Goal: Information Seeking & Learning: Learn about a topic

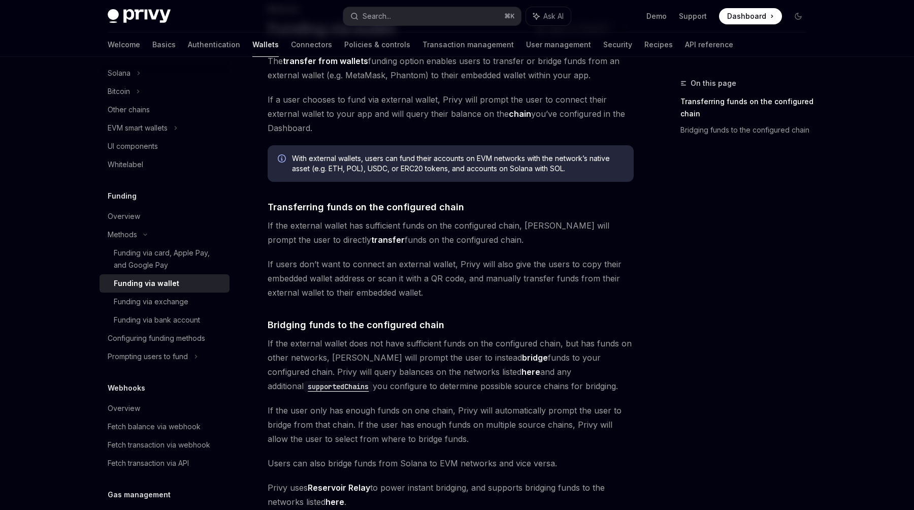
scroll to position [224, 0]
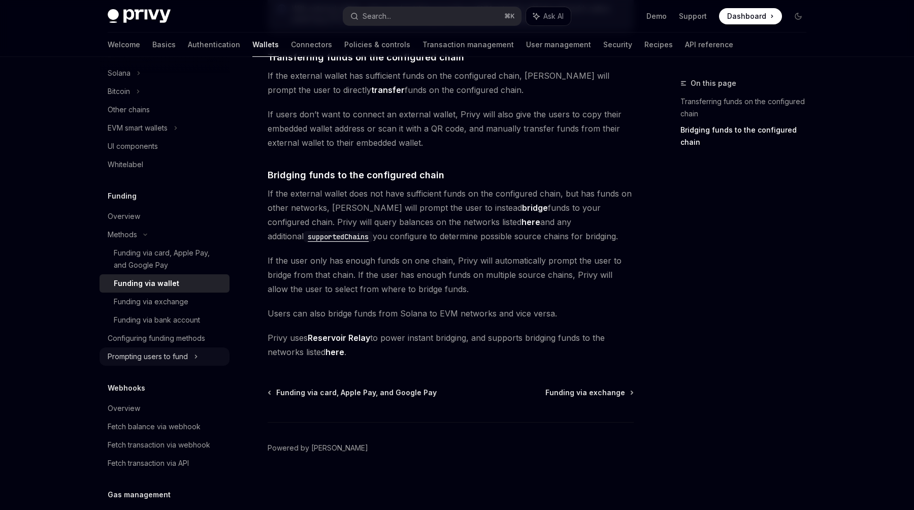
click at [179, 356] on div "Prompting users to fund" at bounding box center [148, 356] width 80 height 12
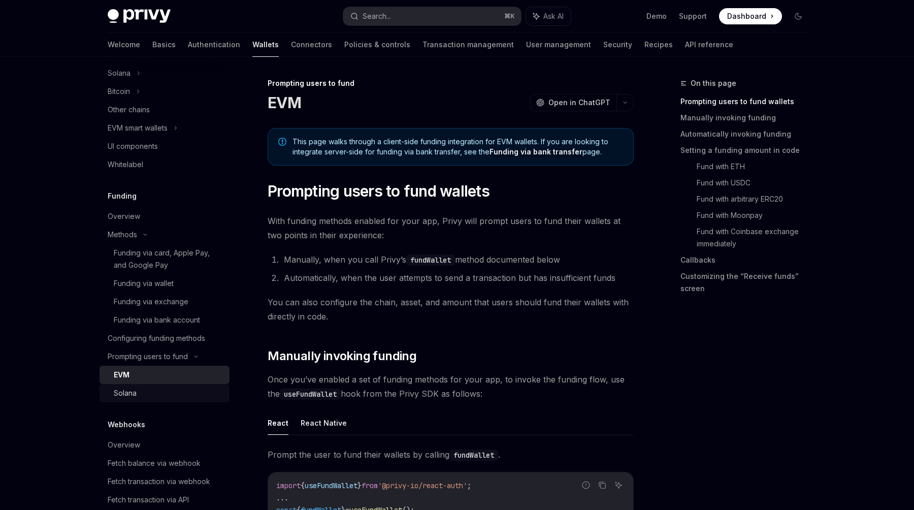
click at [171, 385] on link "Solana" at bounding box center [165, 393] width 130 height 18
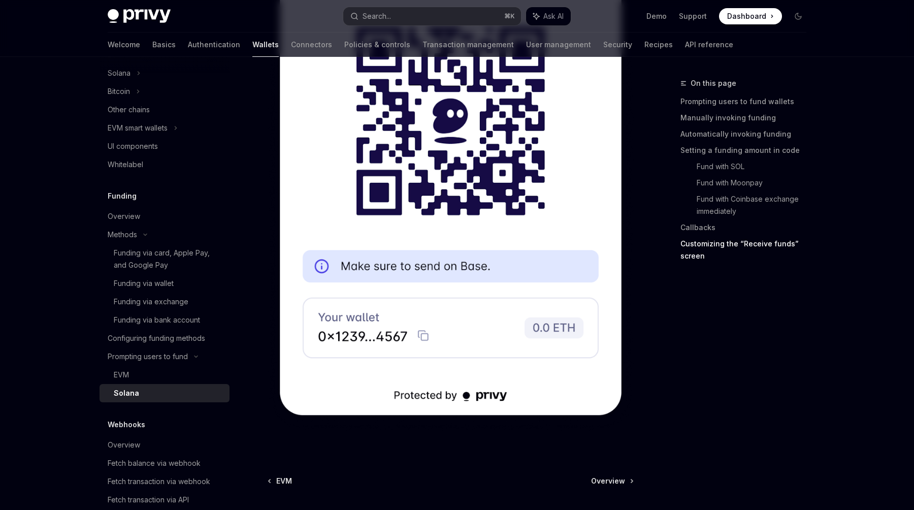
scroll to position [2630, 0]
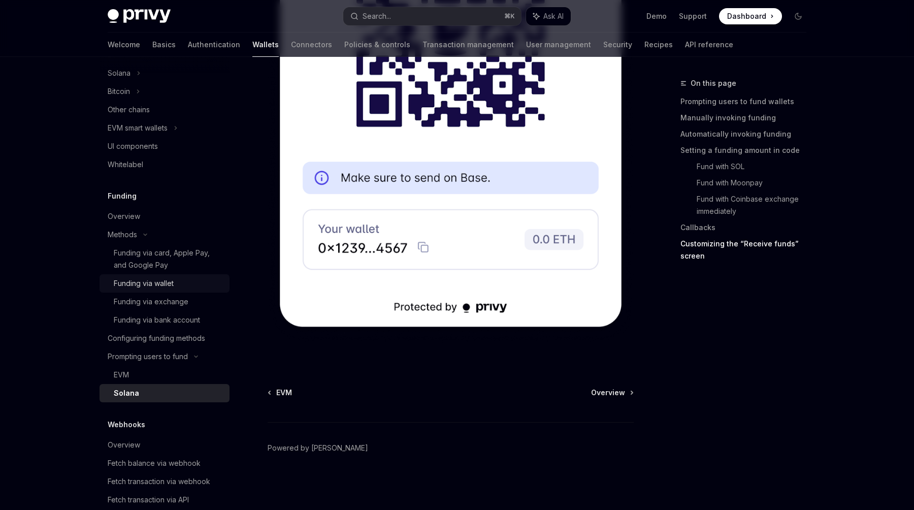
click at [153, 280] on div "Funding via wallet" at bounding box center [144, 283] width 60 height 12
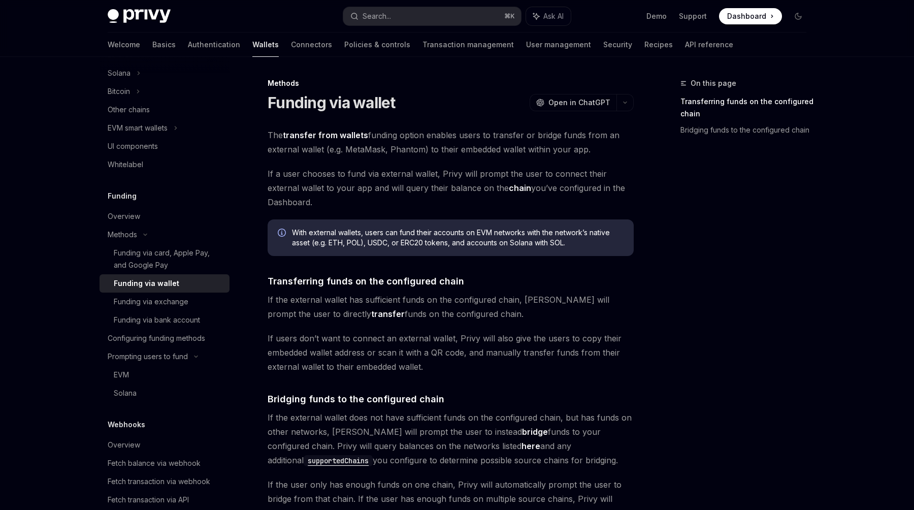
type textarea "*"
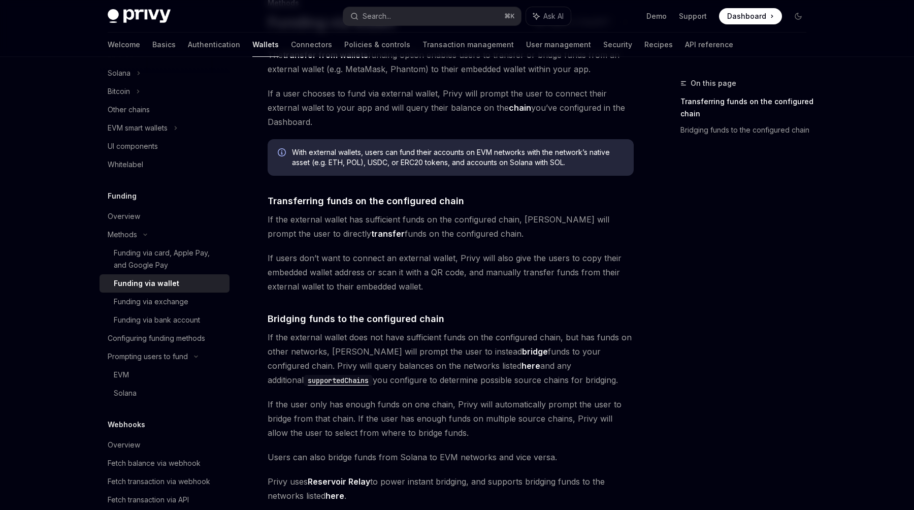
scroll to position [224, 0]
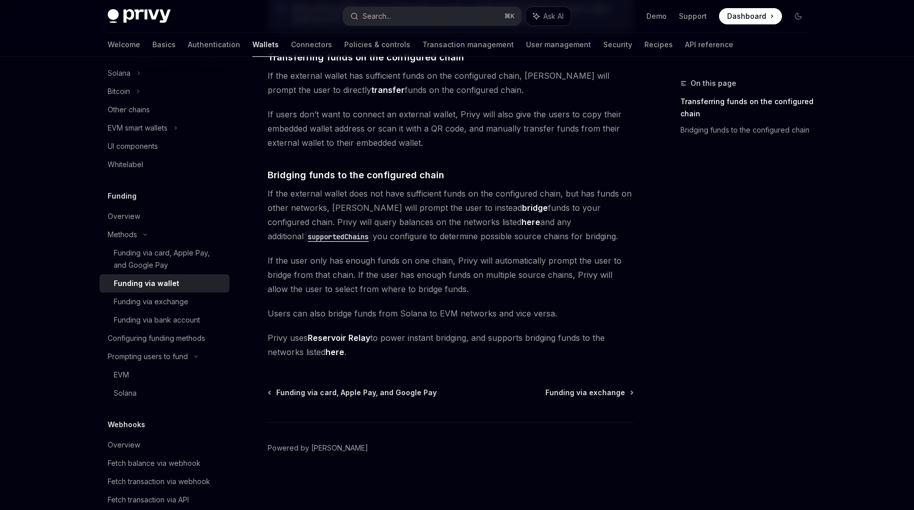
click at [335, 339] on link "Reservoir Relay" at bounding box center [339, 338] width 62 height 11
